Goal: Transaction & Acquisition: Download file/media

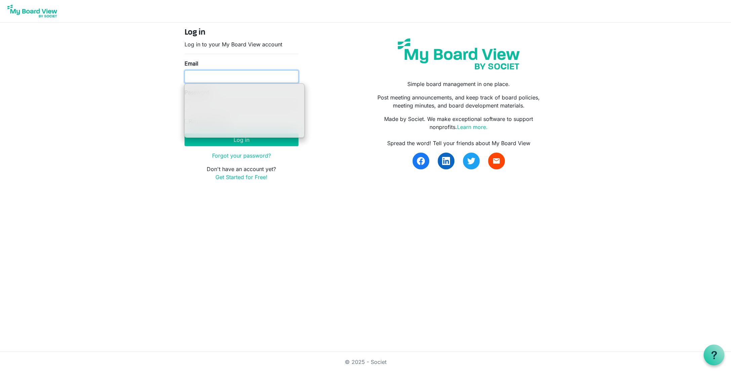
type input "ssayre@habitatcorning.org"
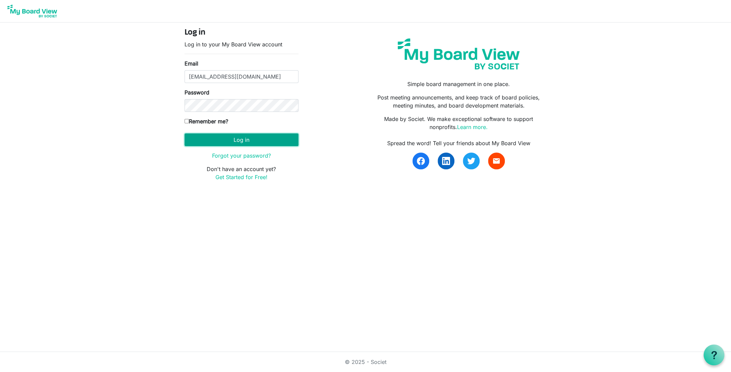
click at [239, 140] on button "Log in" at bounding box center [241, 139] width 114 height 13
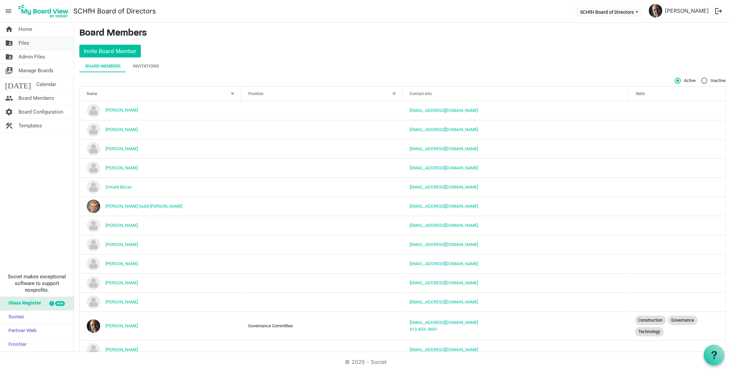
click at [22, 44] on span "Files" at bounding box center [23, 42] width 11 height 13
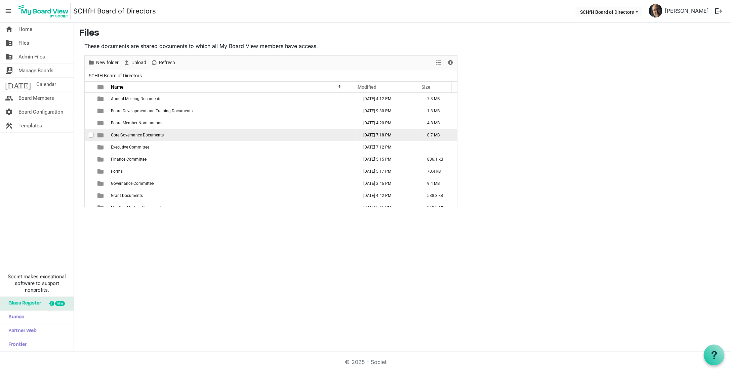
click at [147, 136] on span "Core Governance Documents" at bounding box center [137, 135] width 53 height 5
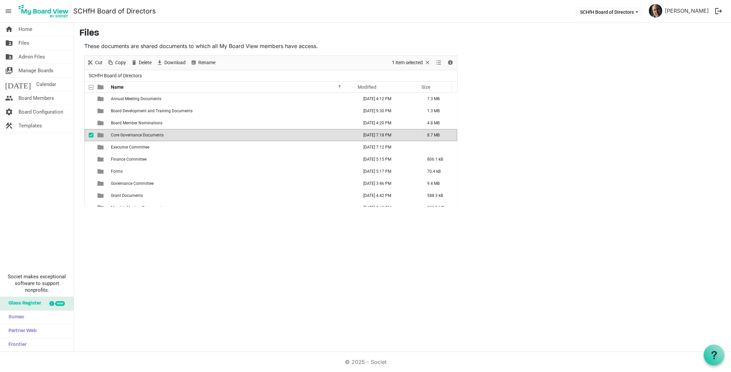
click at [147, 136] on span "Core Governance Documents" at bounding box center [137, 135] width 53 height 5
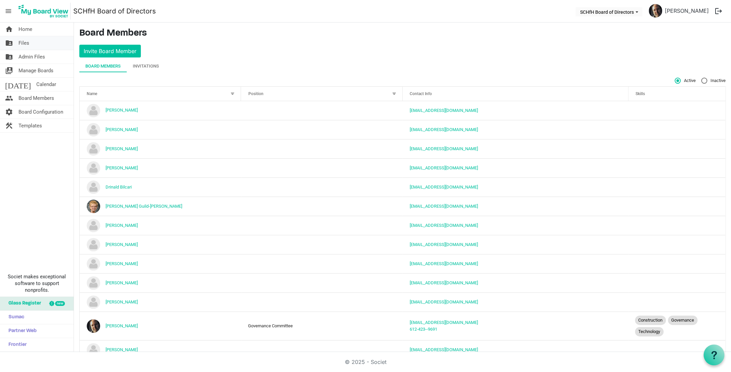
click at [27, 45] on span "Files" at bounding box center [23, 42] width 11 height 13
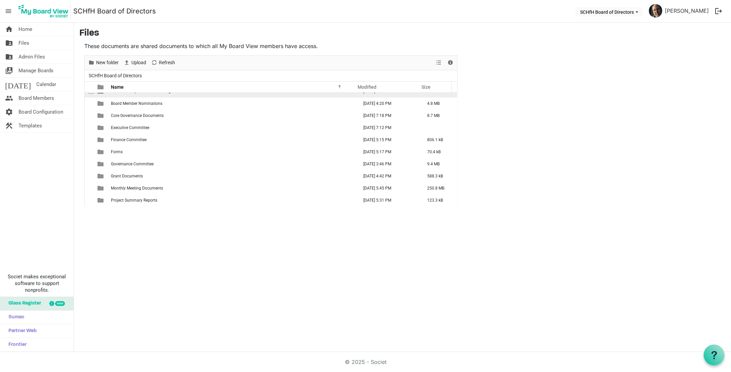
scroll to position [19, 0]
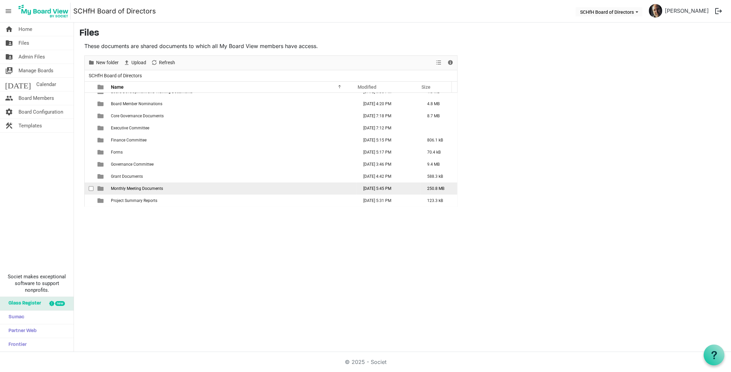
click at [149, 189] on span "Monthly Meeting Documents" at bounding box center [137, 188] width 52 height 5
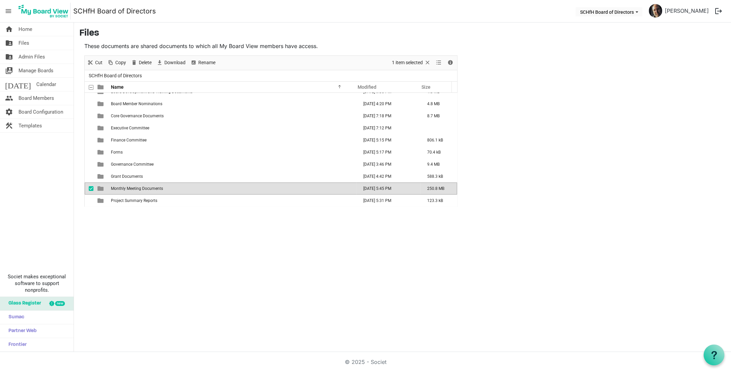
click at [130, 189] on span "Monthly Meeting Documents" at bounding box center [137, 188] width 52 height 5
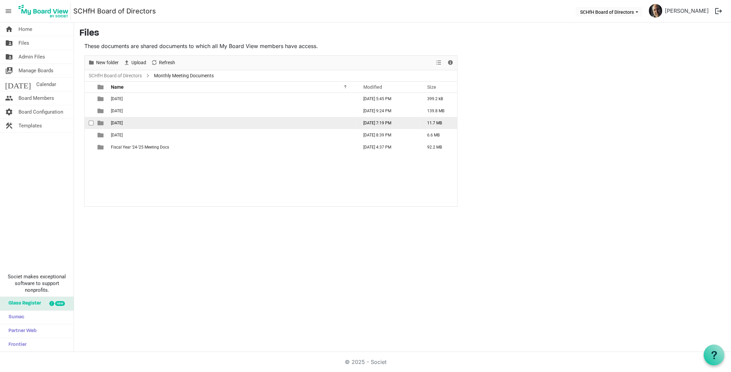
click at [117, 123] on span "8-20-25" at bounding box center [117, 123] width 12 height 5
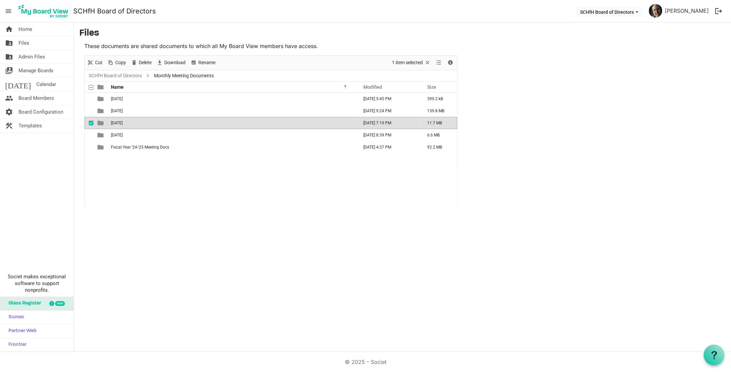
click at [117, 123] on span "8-20-25" at bounding box center [117, 123] width 12 height 5
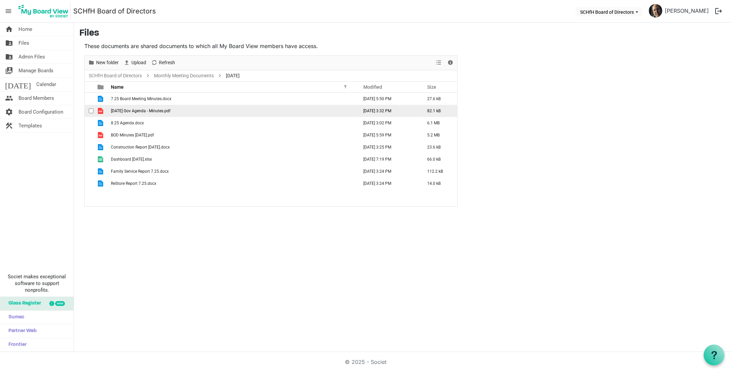
click at [147, 113] on span "8.14.2025 Gov Agenda - Minutes.pdf" at bounding box center [140, 111] width 59 height 5
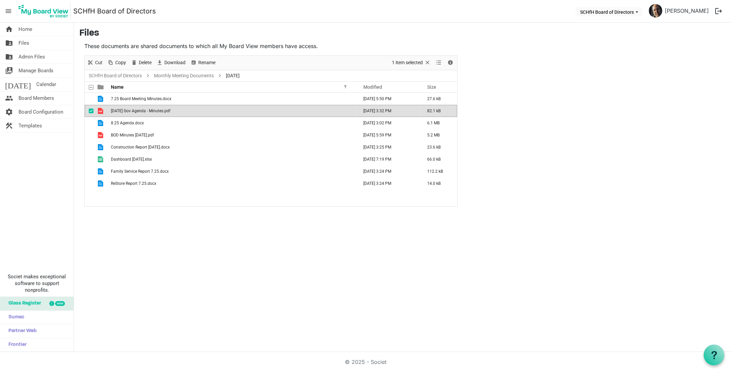
click at [147, 113] on span "8.14.2025 Gov Agenda - Minutes.pdf" at bounding box center [140, 111] width 59 height 5
click at [173, 64] on span "Download" at bounding box center [175, 62] width 23 height 8
click at [22, 44] on span "Files" at bounding box center [23, 42] width 11 height 13
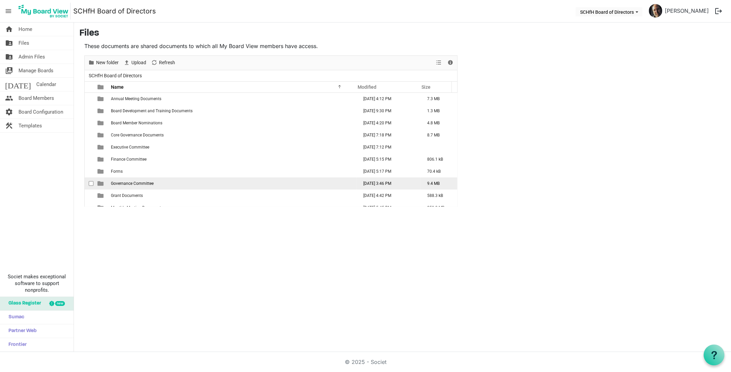
click at [129, 183] on span "Governance Committee" at bounding box center [132, 183] width 43 height 5
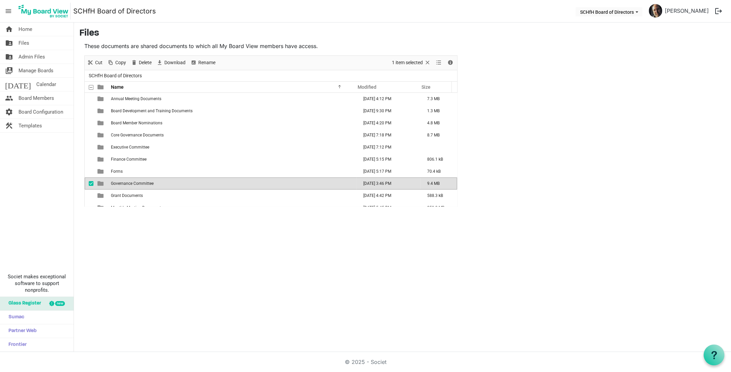
click at [129, 183] on span "Governance Committee" at bounding box center [132, 183] width 43 height 5
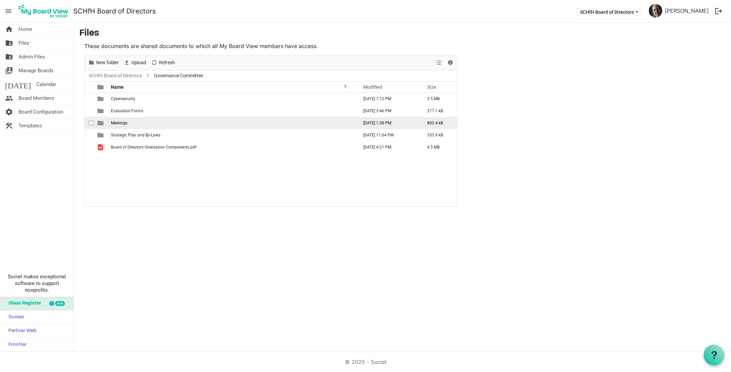
click at [118, 124] on span "Meetings" at bounding box center [119, 123] width 16 height 5
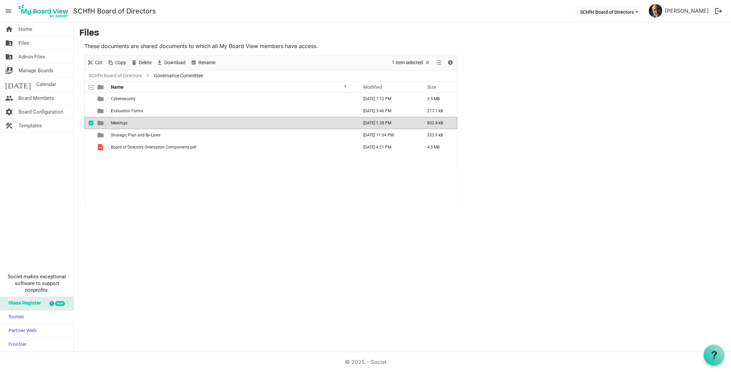
click at [118, 124] on span "Meetings" at bounding box center [119, 123] width 16 height 5
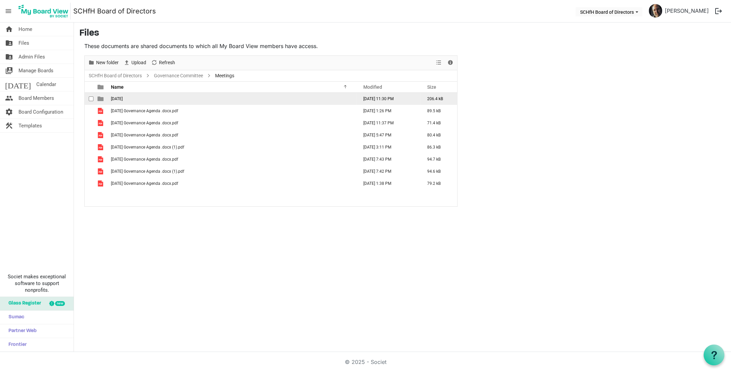
click at [116, 99] on span "[DATE]" at bounding box center [117, 98] width 12 height 5
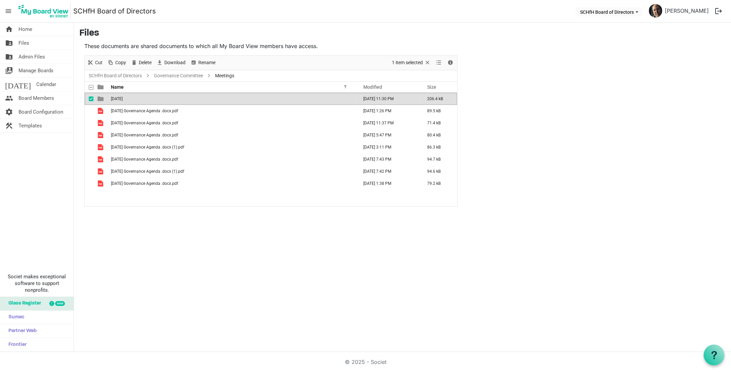
click at [116, 99] on span "[DATE]" at bounding box center [117, 98] width 12 height 5
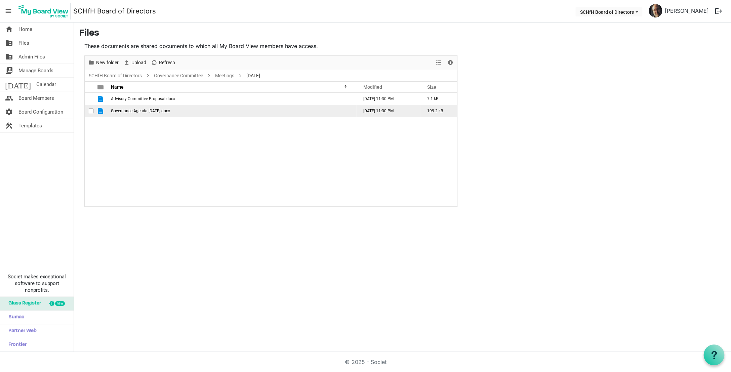
click at [134, 113] on td "Governance Agenda [DATE].docx" at bounding box center [232, 111] width 247 height 12
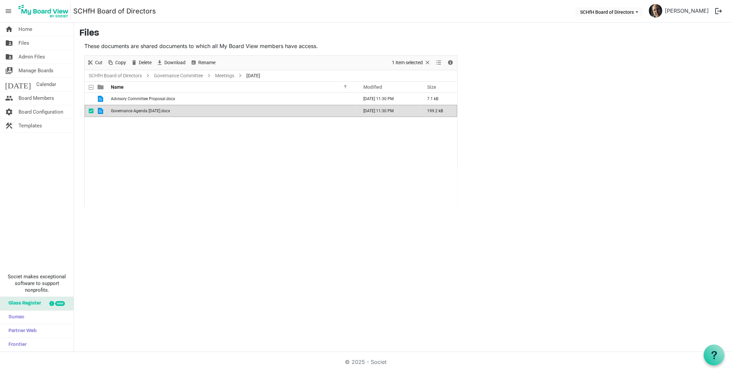
click at [134, 113] on td "Governance Agenda [DATE].docx" at bounding box center [232, 111] width 247 height 12
